Goal: Transaction & Acquisition: Purchase product/service

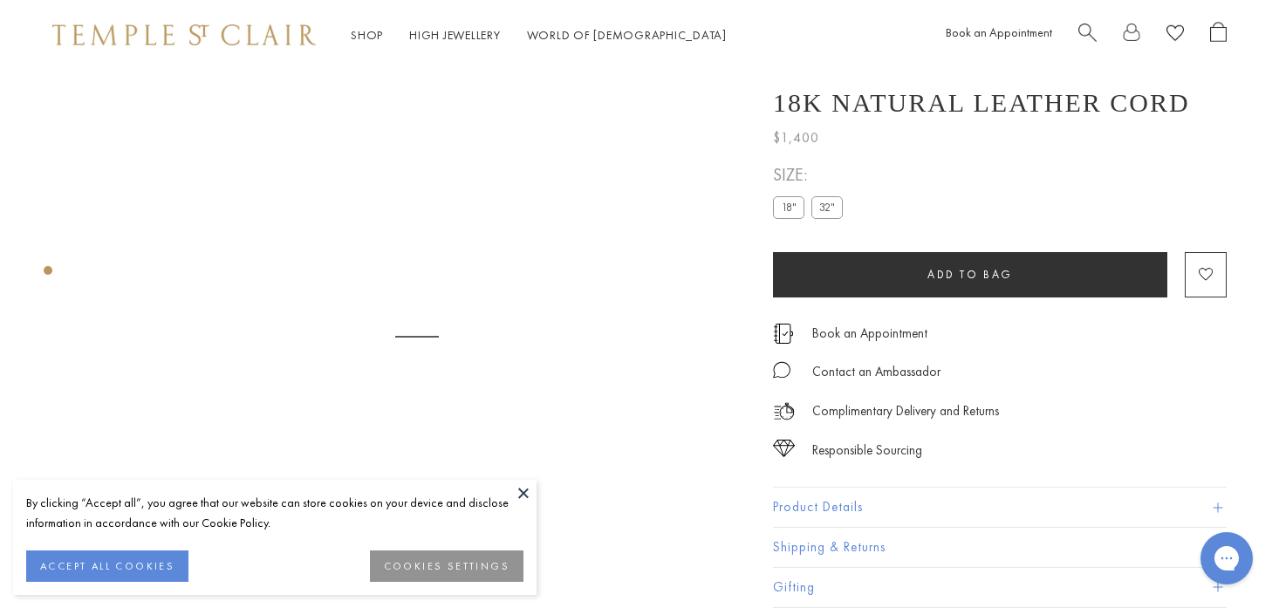
scroll to position [70, 0]
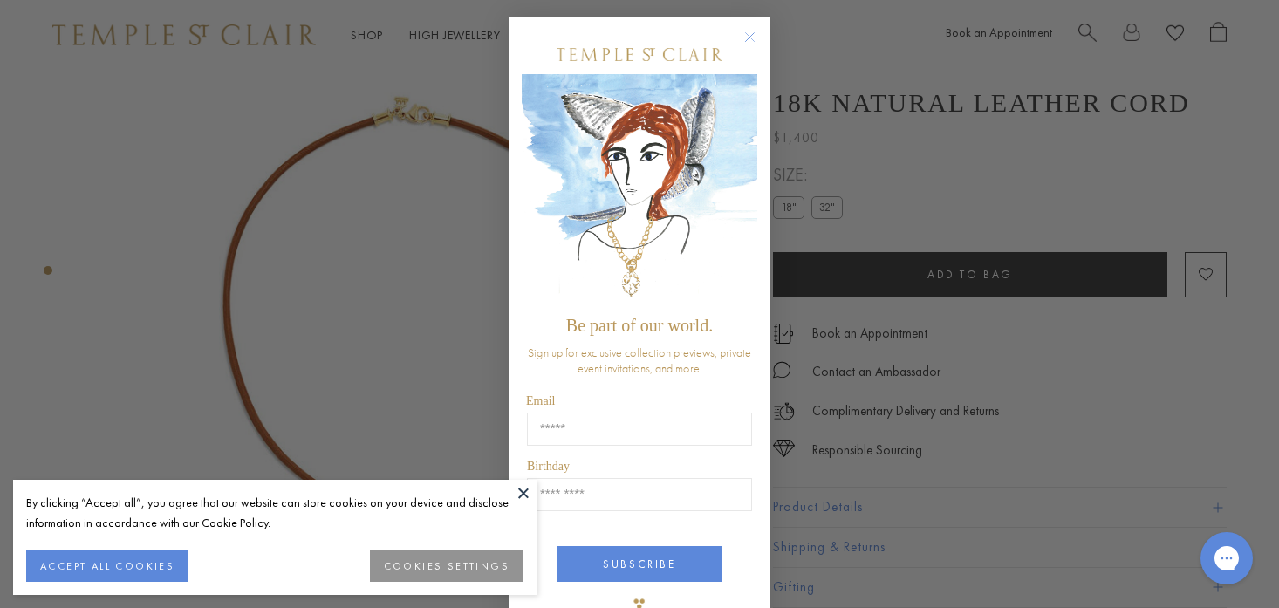
click at [747, 36] on circle "Close dialog" at bounding box center [750, 37] width 21 height 21
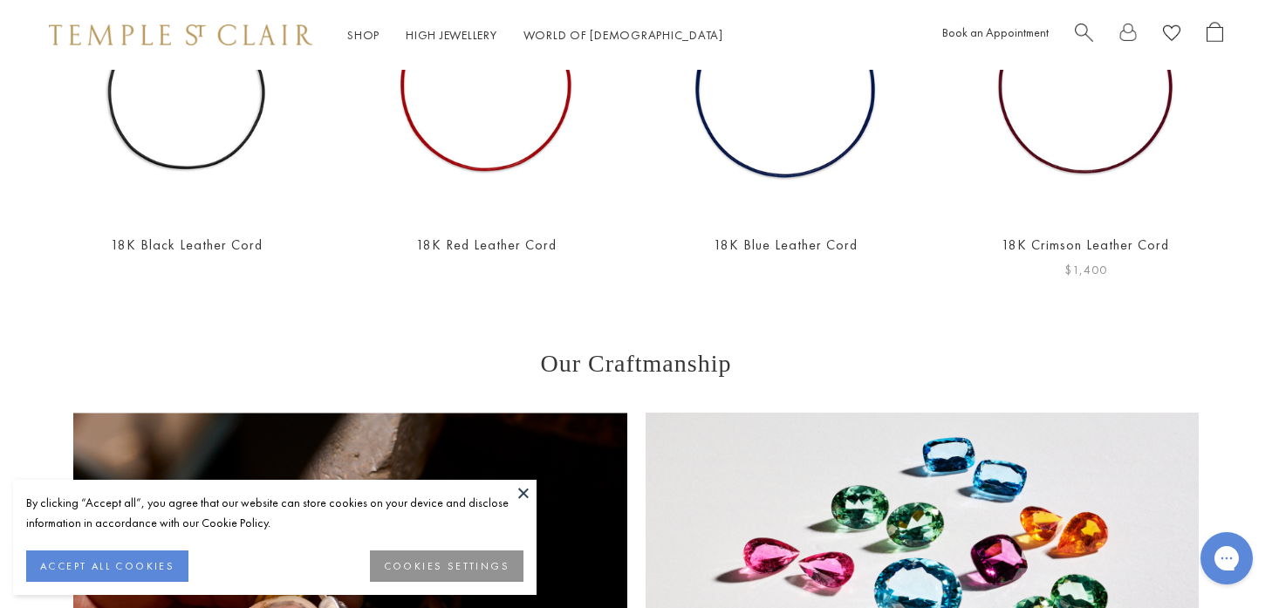
scroll to position [0, 3]
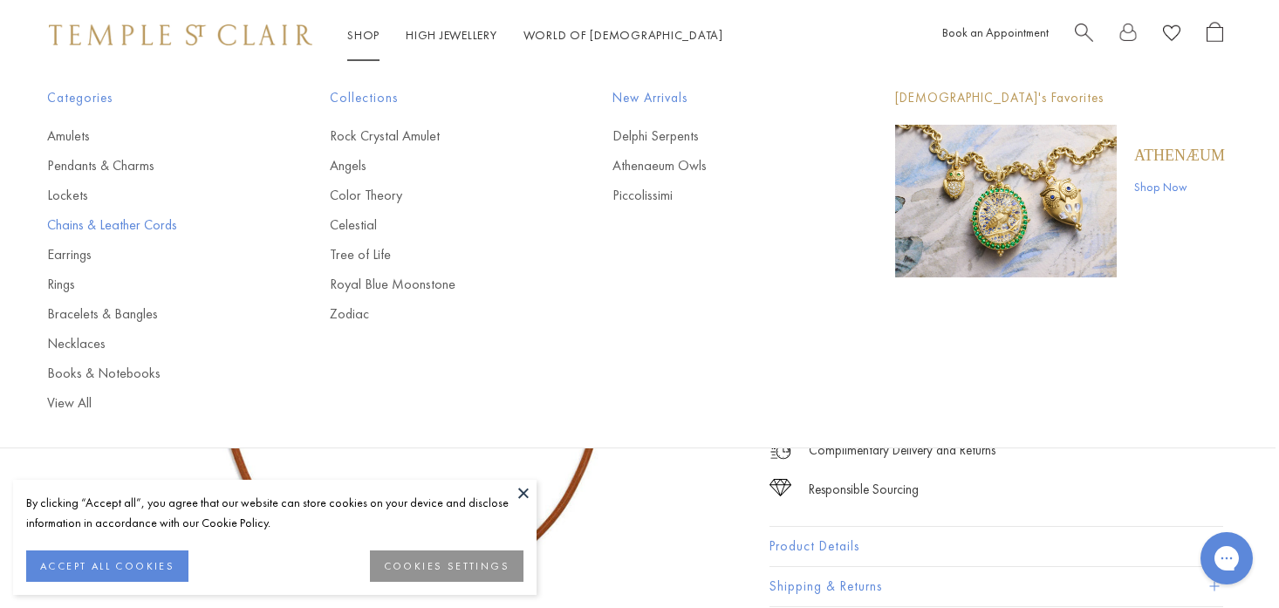
click at [122, 220] on link "Chains & Leather Cords" at bounding box center [153, 224] width 213 height 19
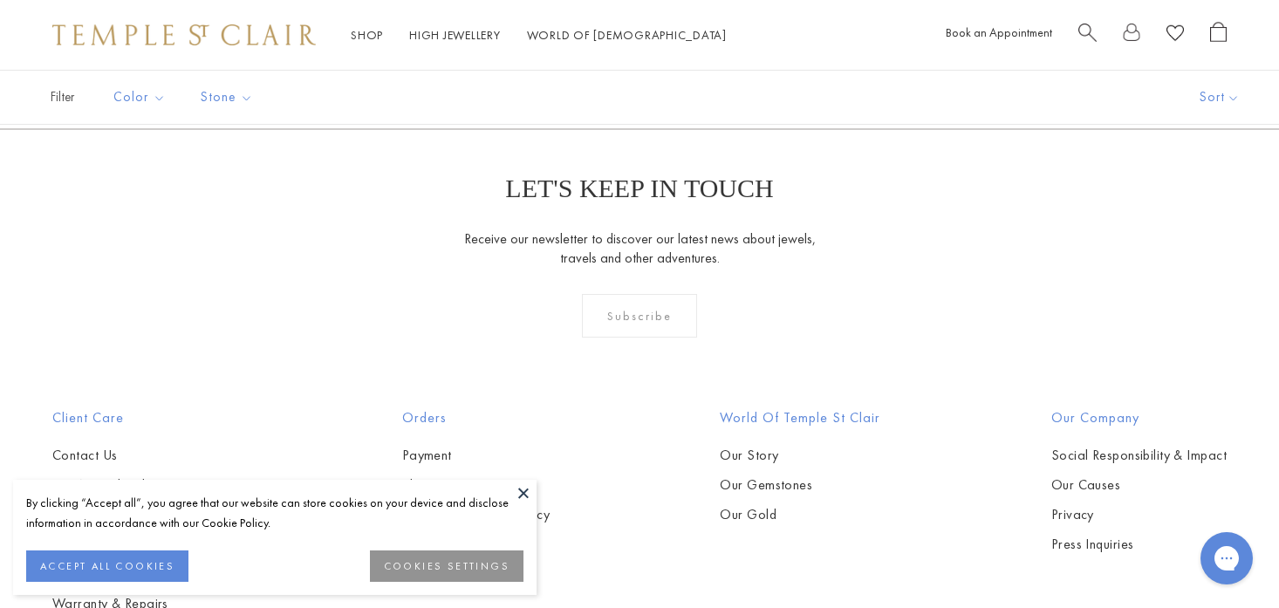
scroll to position [1310, 0]
click at [520, 491] on button at bounding box center [523, 493] width 26 height 26
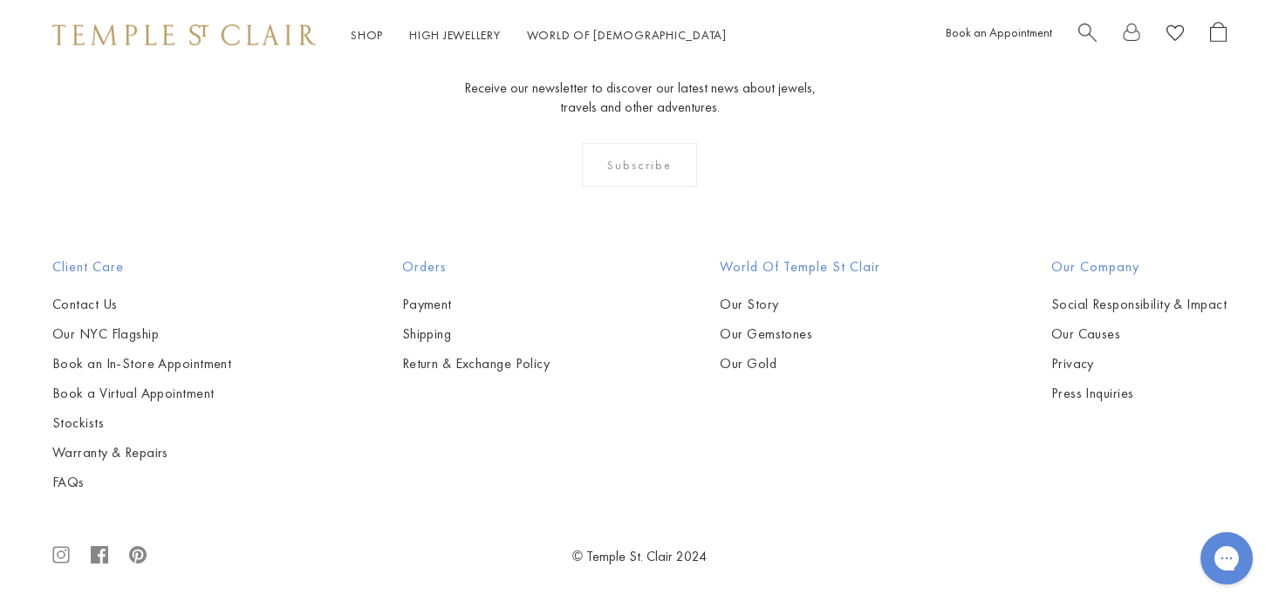
scroll to position [3271, 0]
click at [0, 0] on img at bounding box center [0, 0] width 0 height 0
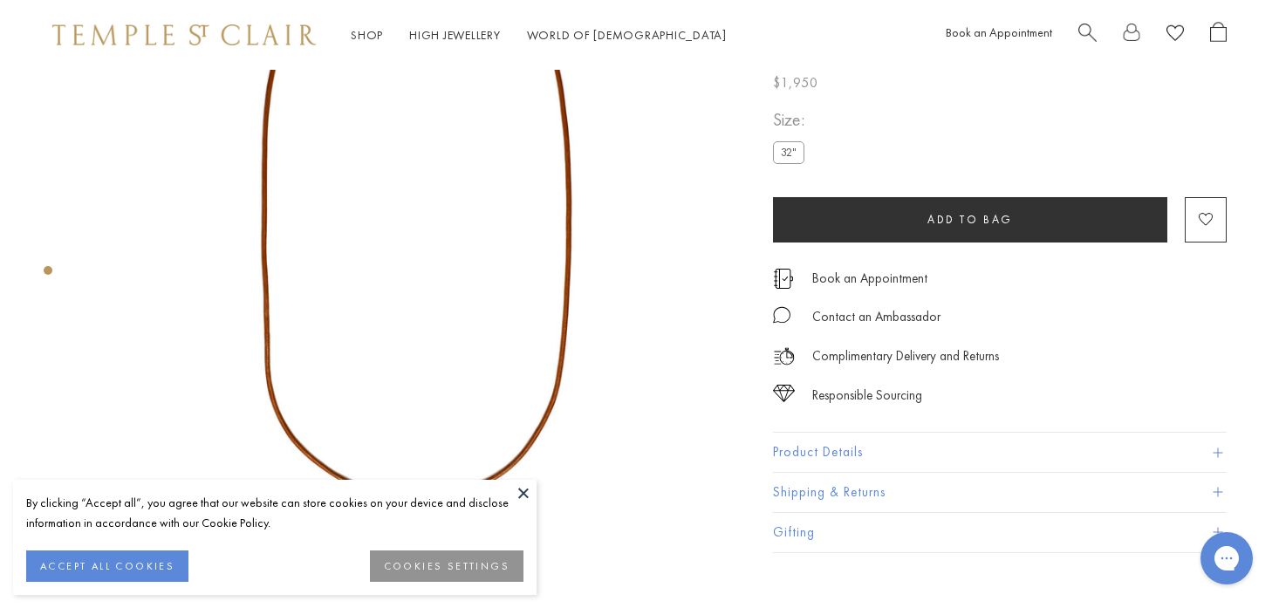
scroll to position [203, 0]
